Goal: Task Accomplishment & Management: Manage account settings

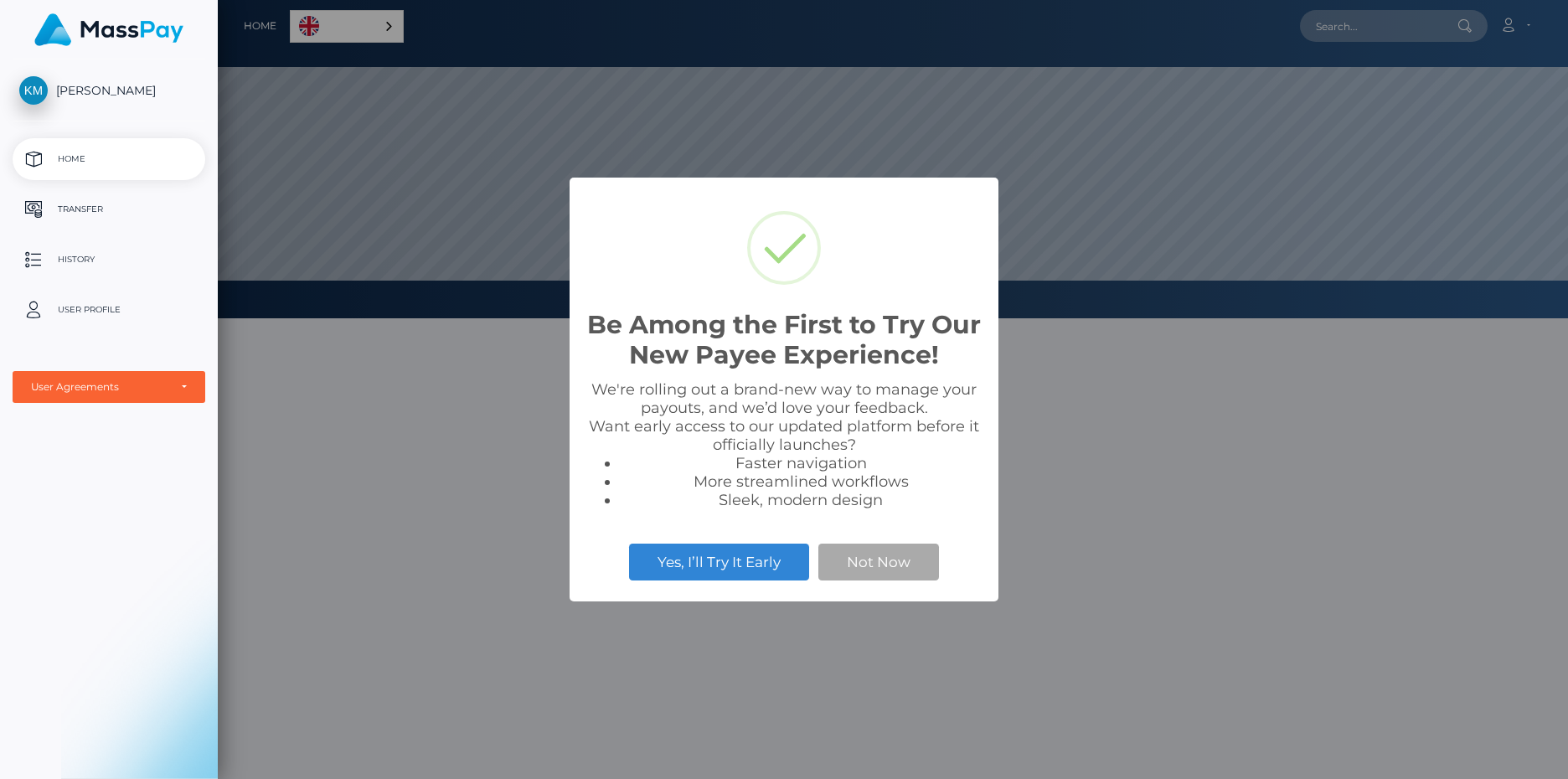
scroll to position [318, 1350]
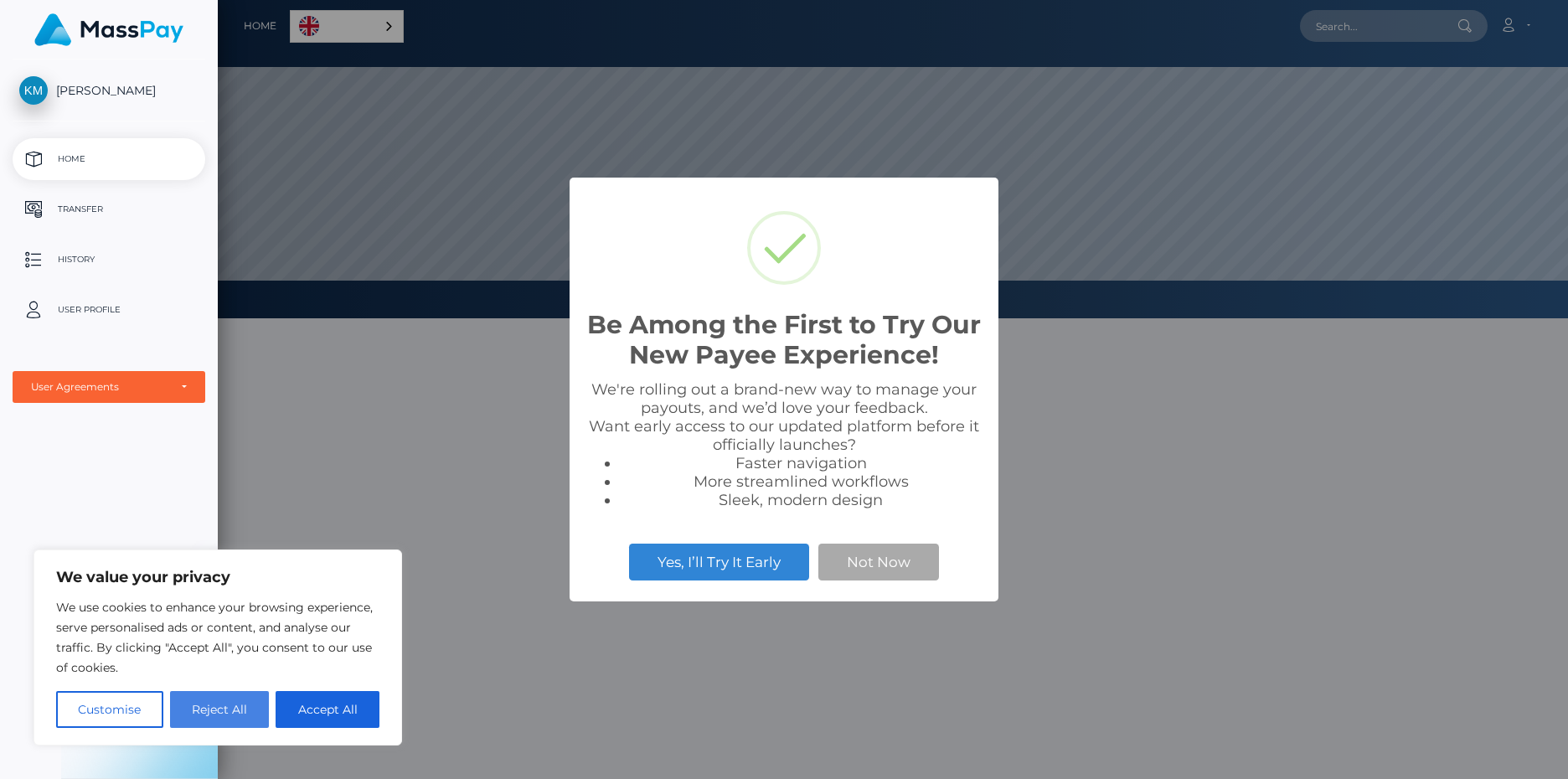
click at [237, 709] on button "Reject All" at bounding box center [219, 709] width 99 height 37
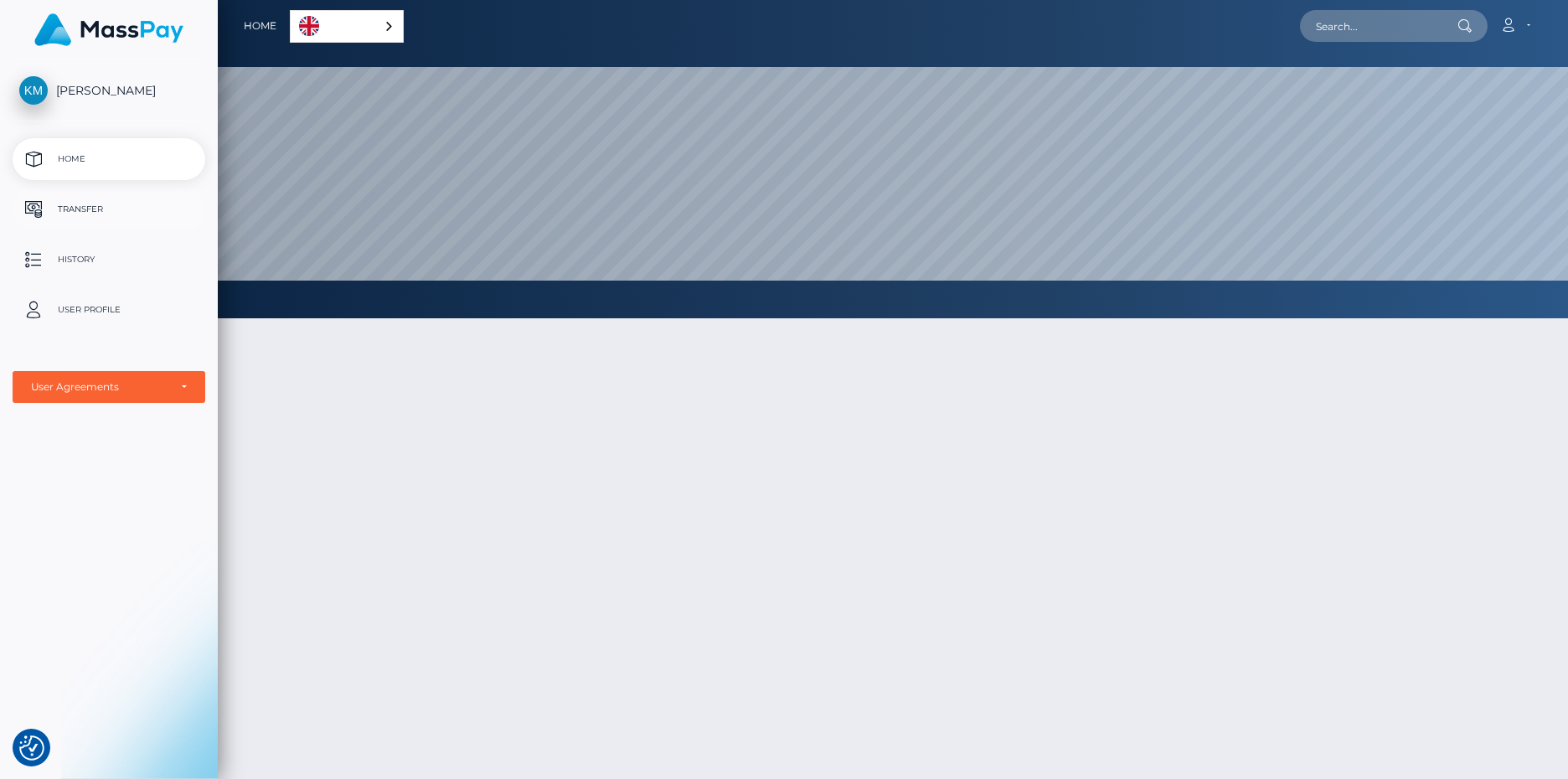
click at [55, 202] on p "Transfer" at bounding box center [108, 209] width 179 height 25
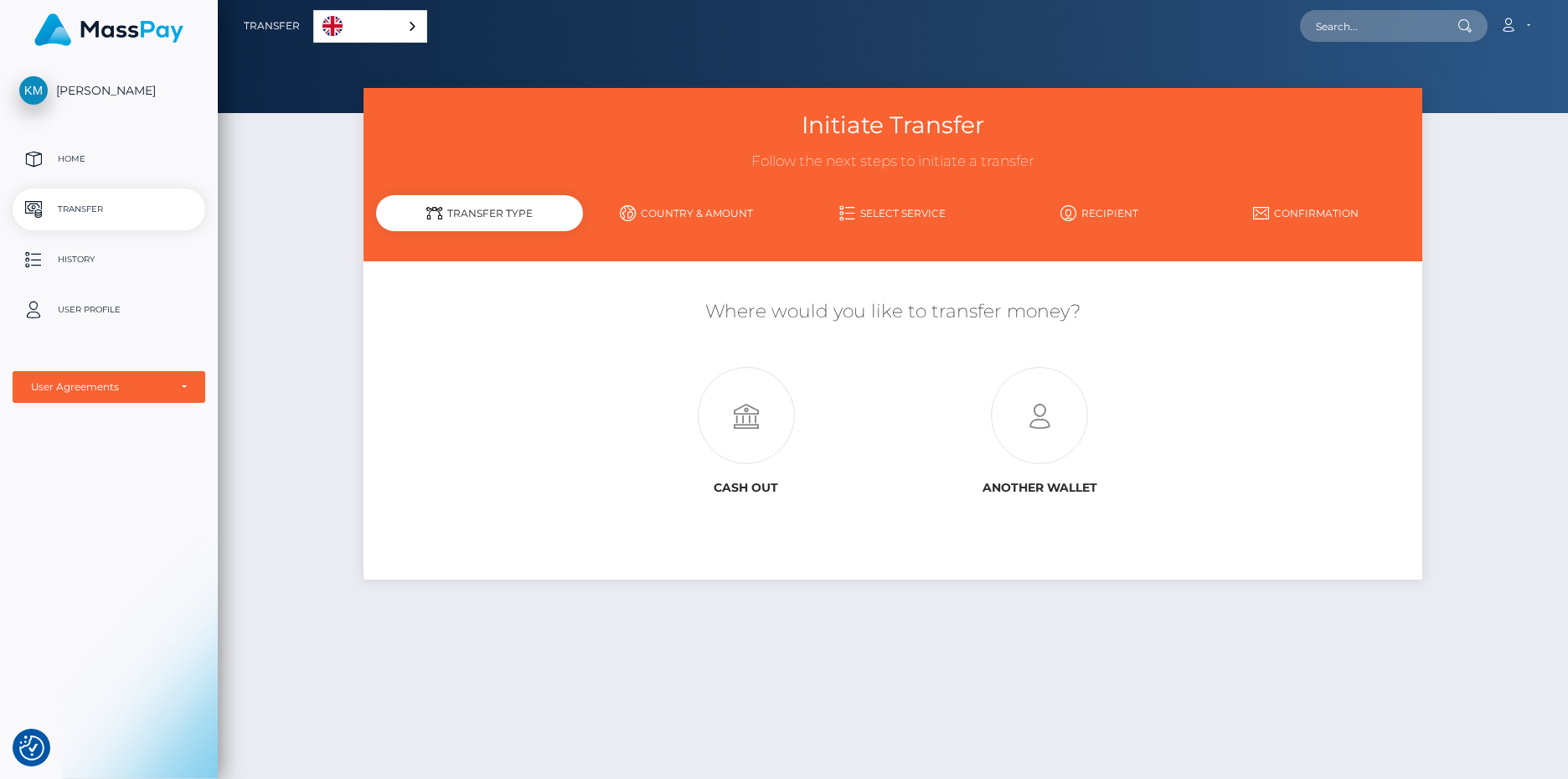
click at [682, 208] on link "Country & Amount" at bounding box center [686, 213] width 207 height 29
click at [682, 207] on link "Country & Amount" at bounding box center [686, 213] width 207 height 29
click at [900, 203] on link "Select Service" at bounding box center [892, 213] width 207 height 29
click at [1114, 203] on link "Recipient" at bounding box center [1099, 213] width 207 height 29
click at [62, 256] on p "History" at bounding box center [108, 259] width 179 height 25
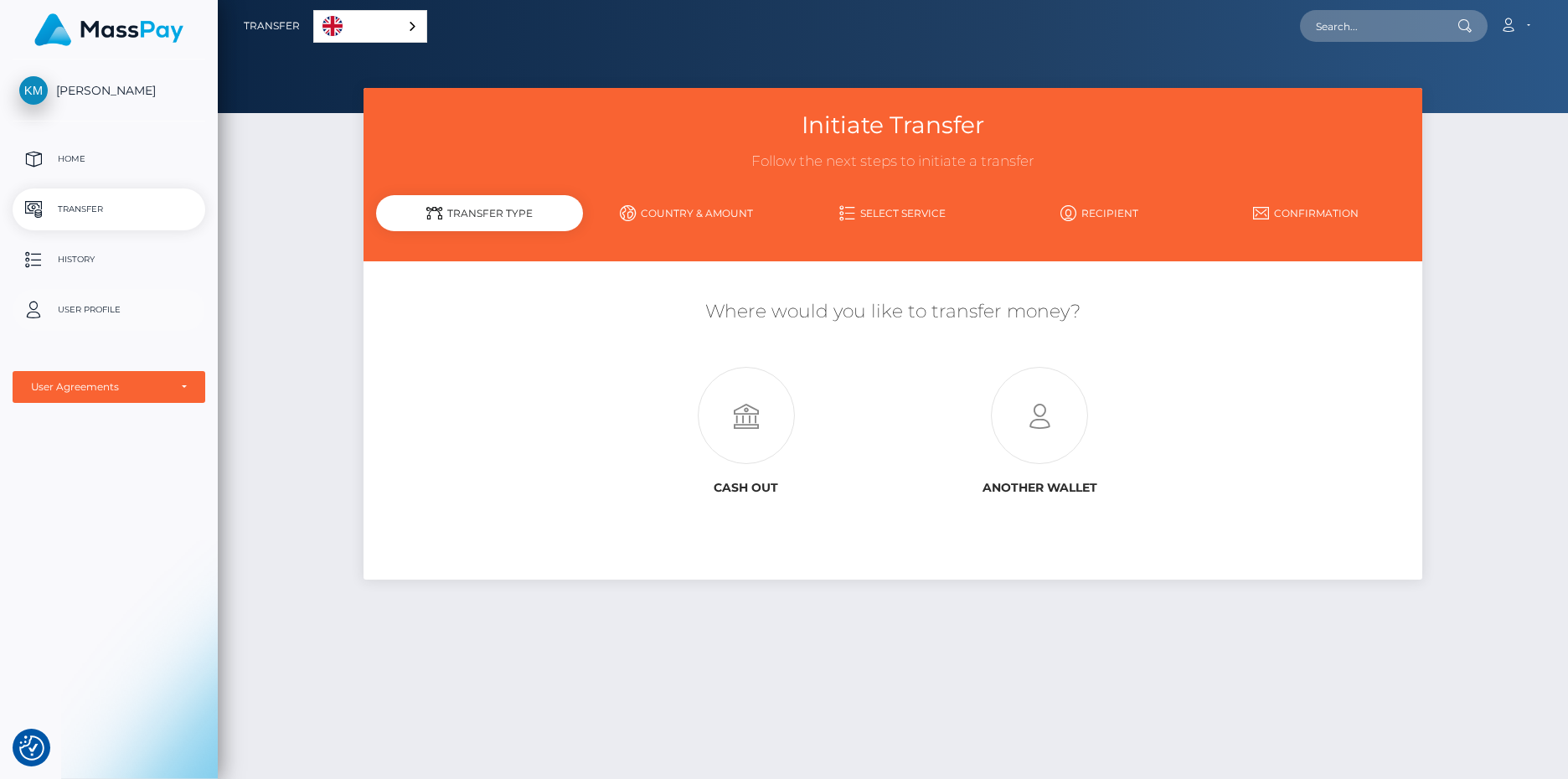
click at [87, 315] on p "User Profile" at bounding box center [108, 309] width 179 height 25
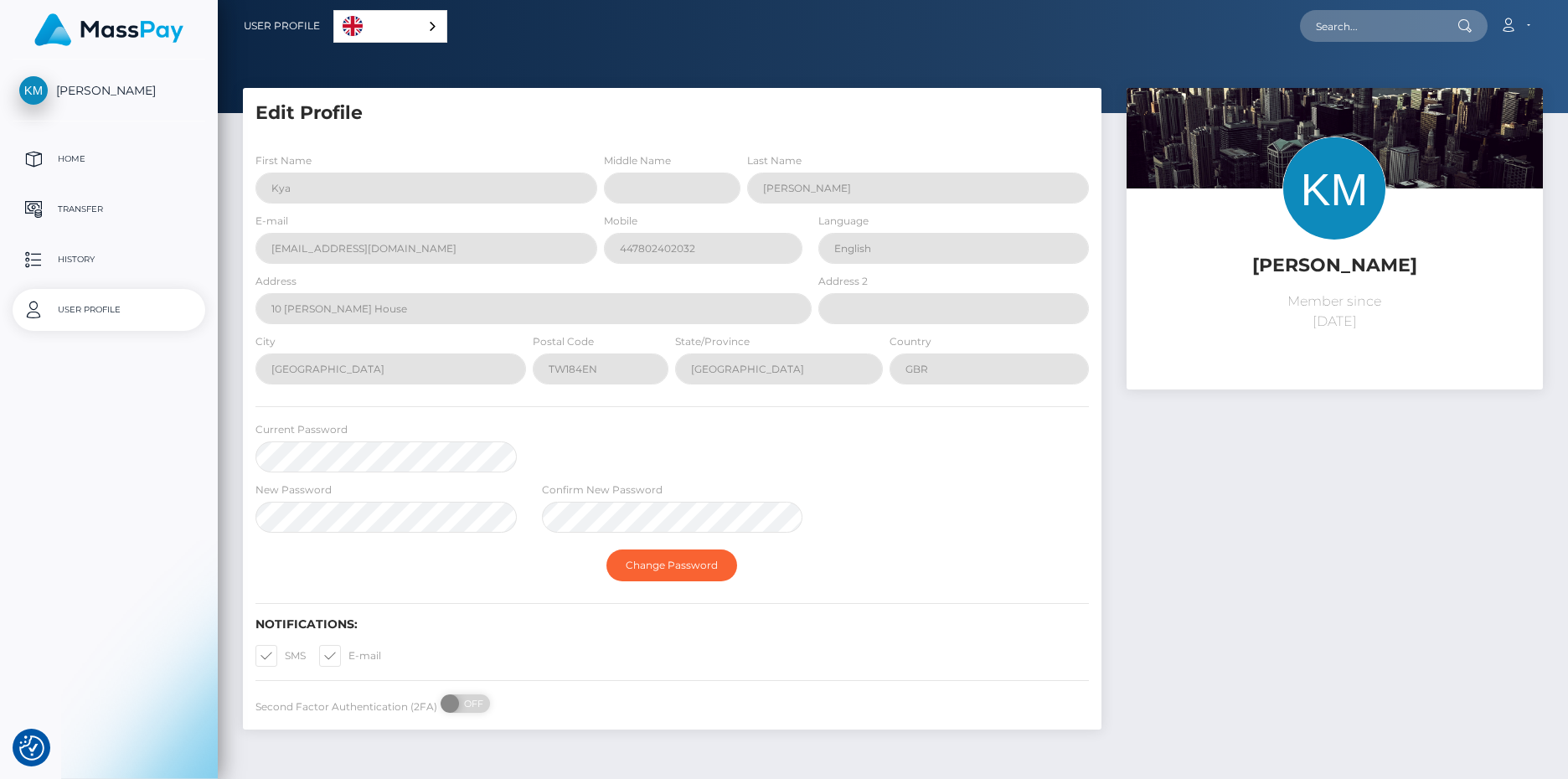
select select
click at [123, 262] on p "History" at bounding box center [108, 259] width 179 height 25
click at [107, 207] on p "Transfer" at bounding box center [108, 209] width 179 height 25
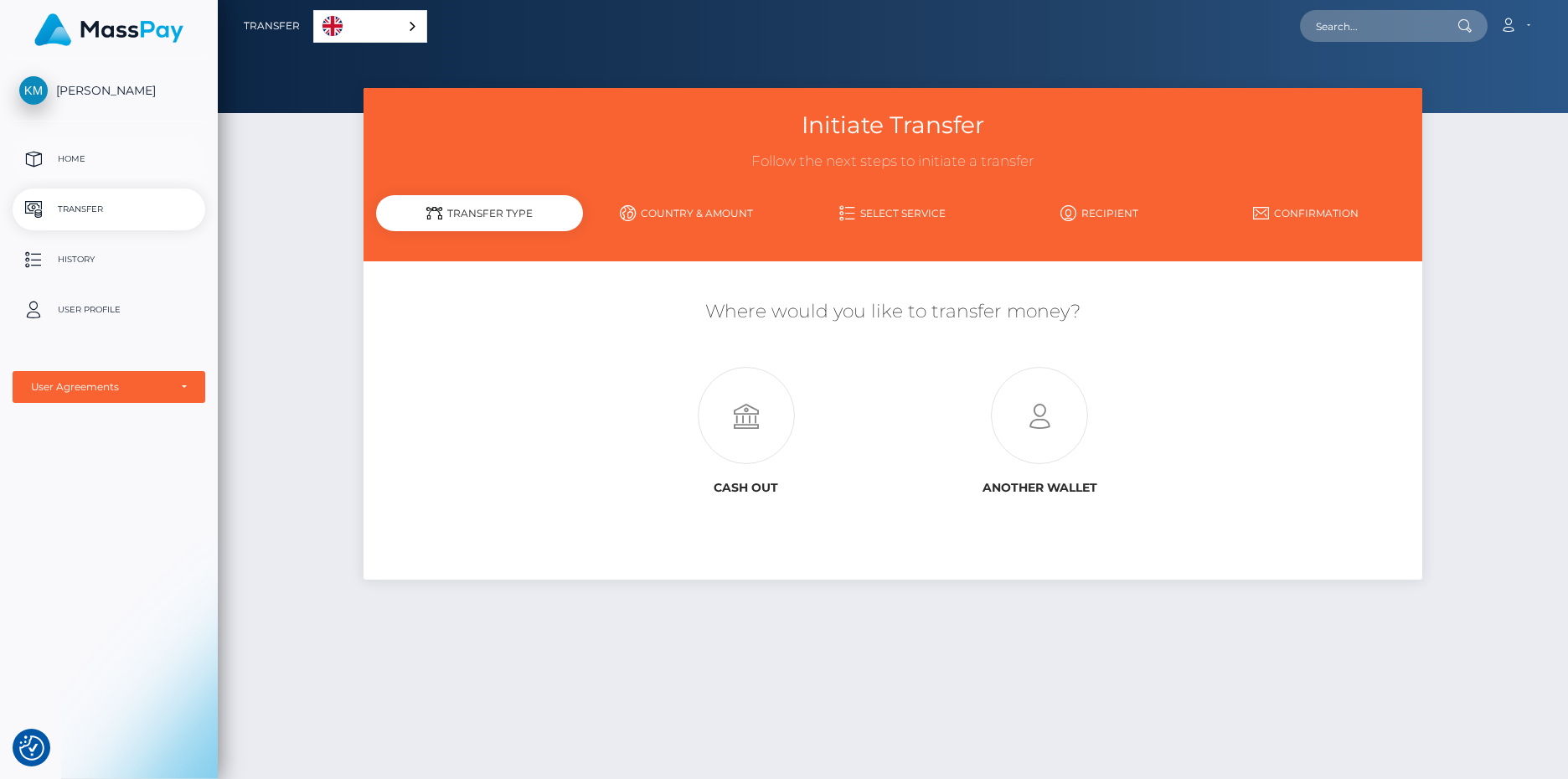
click at [57, 164] on p "Home" at bounding box center [108, 159] width 179 height 25
